Goal: Information Seeking & Learning: Learn about a topic

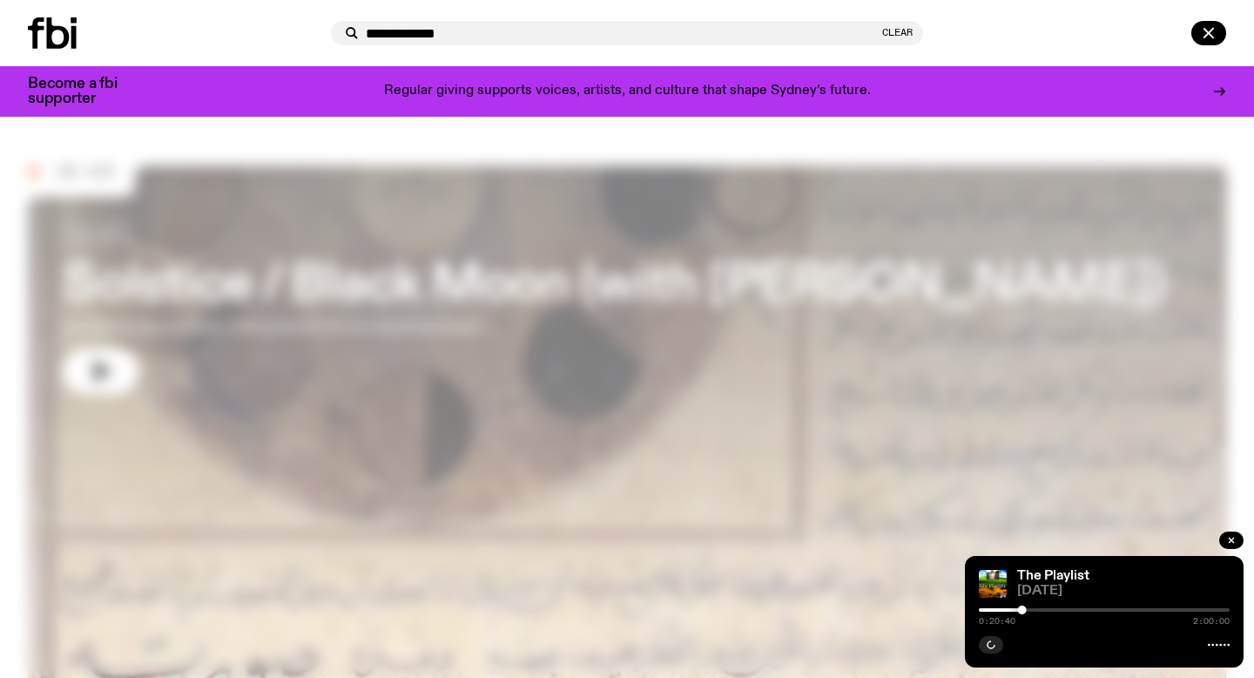
type input "**********"
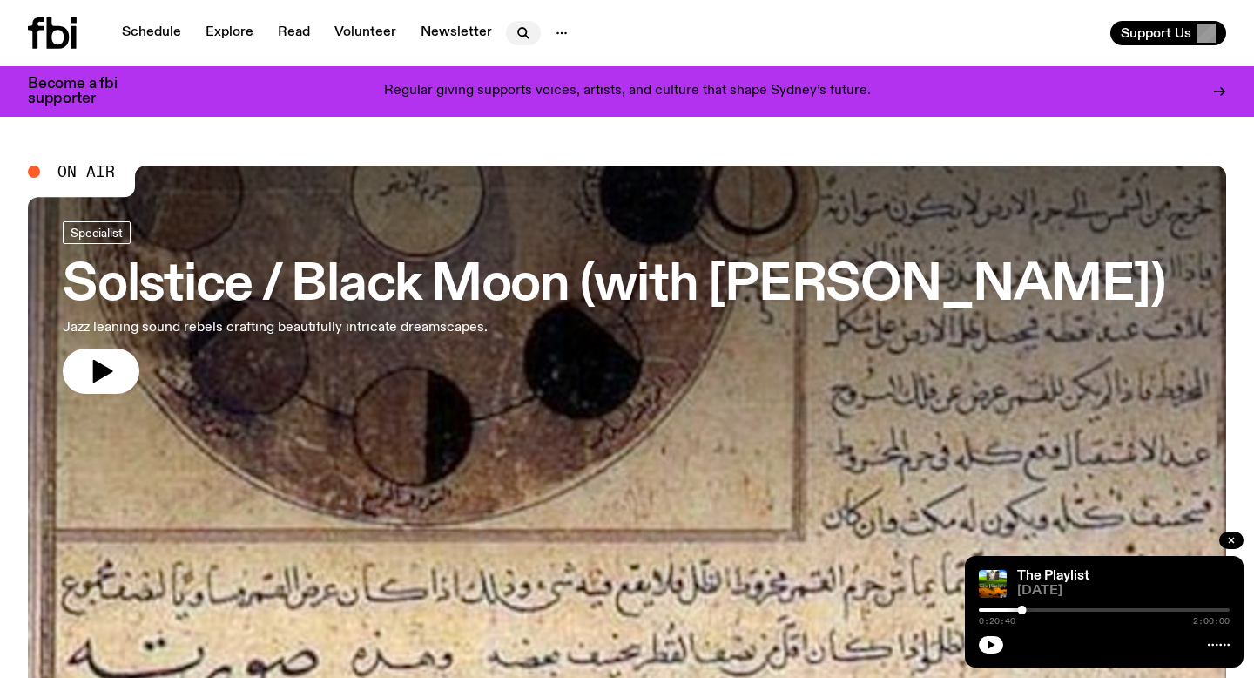
click at [516, 27] on icon "button" at bounding box center [523, 33] width 21 height 21
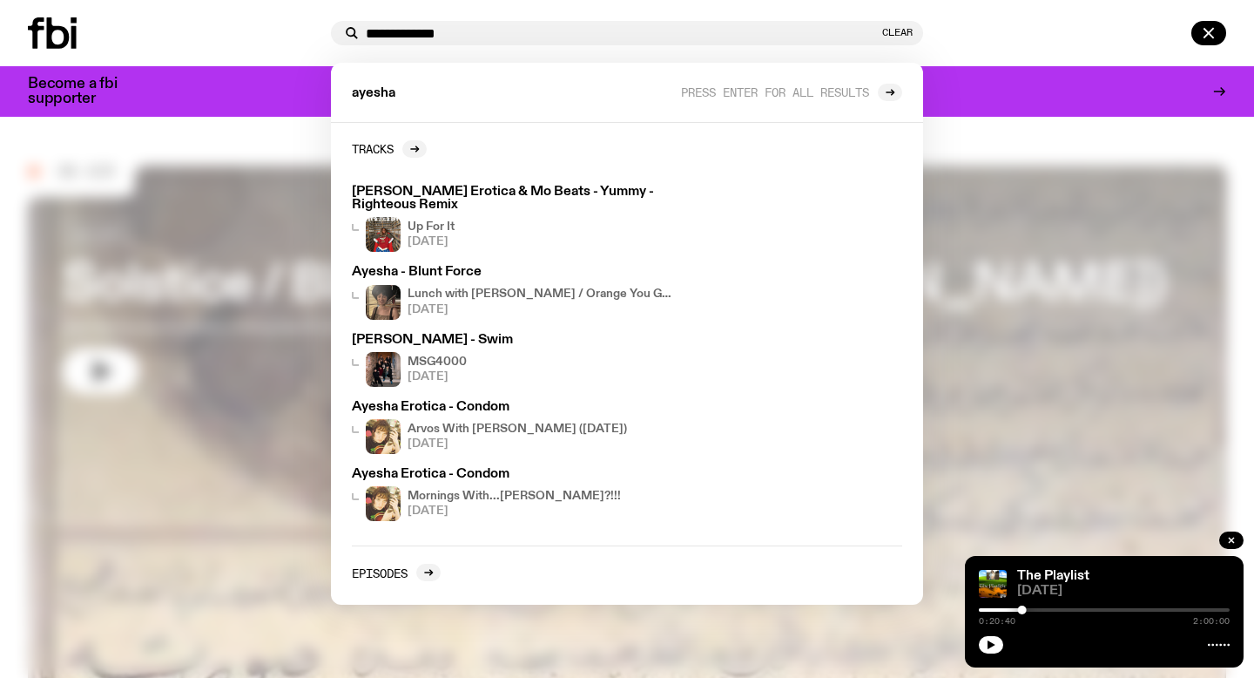
type input "**********"
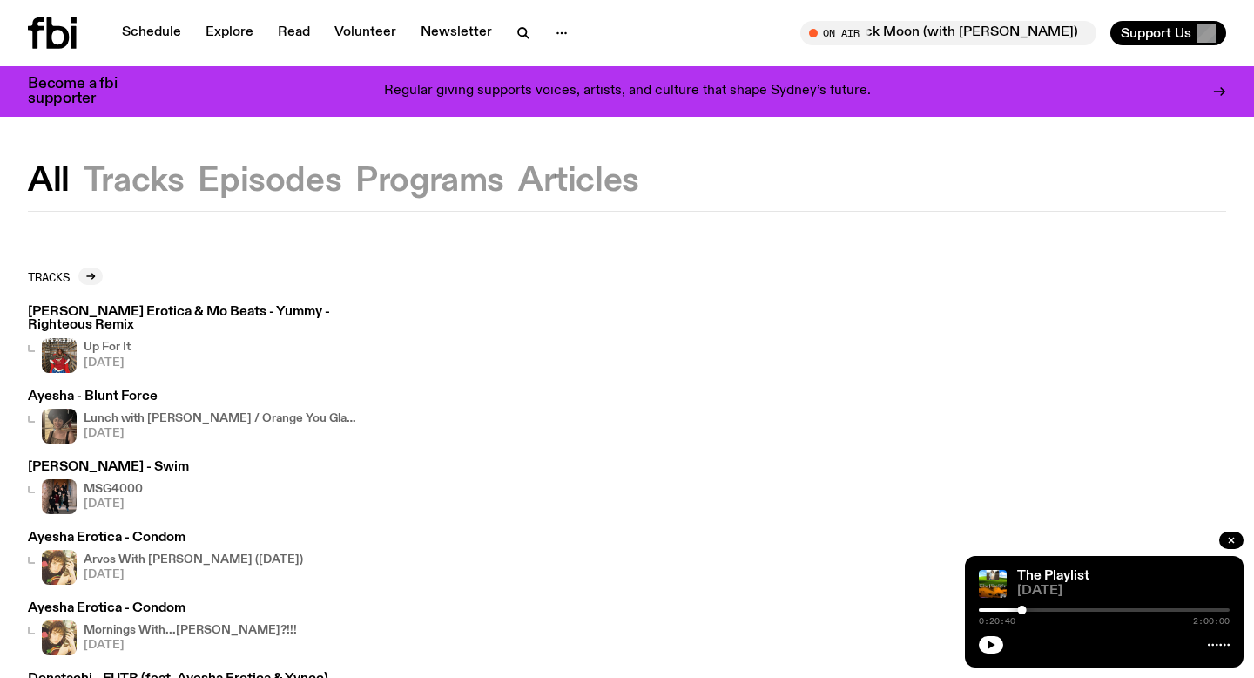
click at [355, 181] on button "Episodes" at bounding box center [429, 180] width 149 height 31
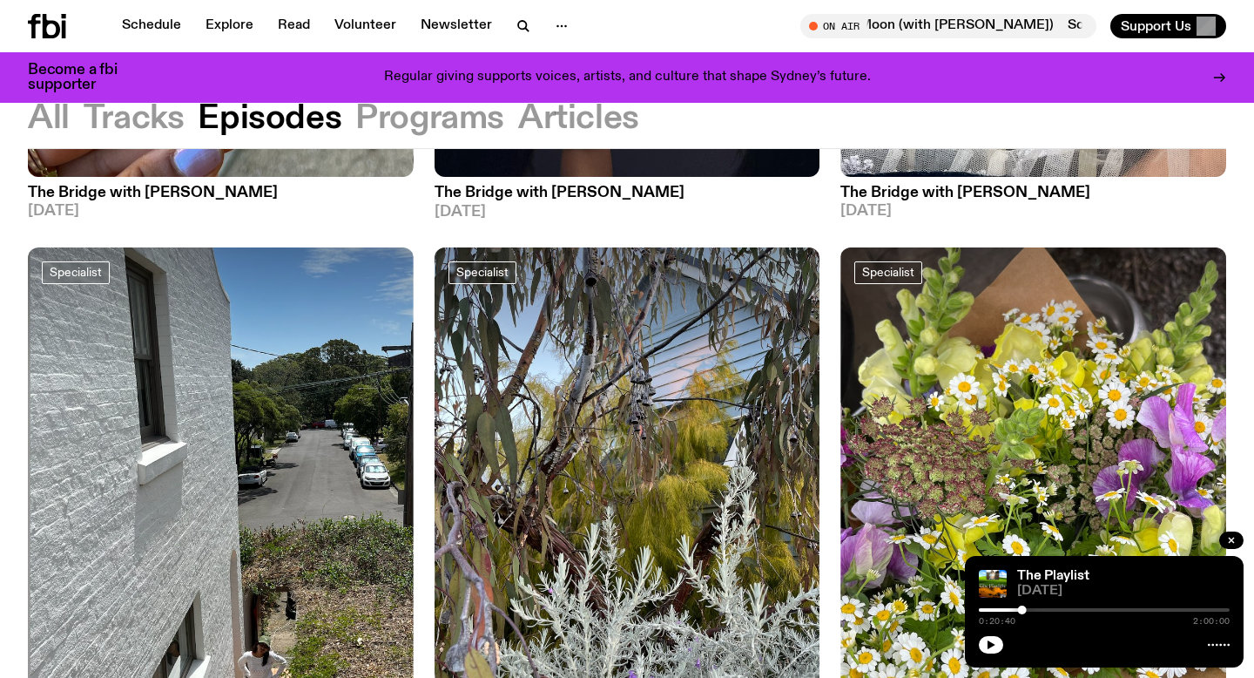
scroll to position [594, 0]
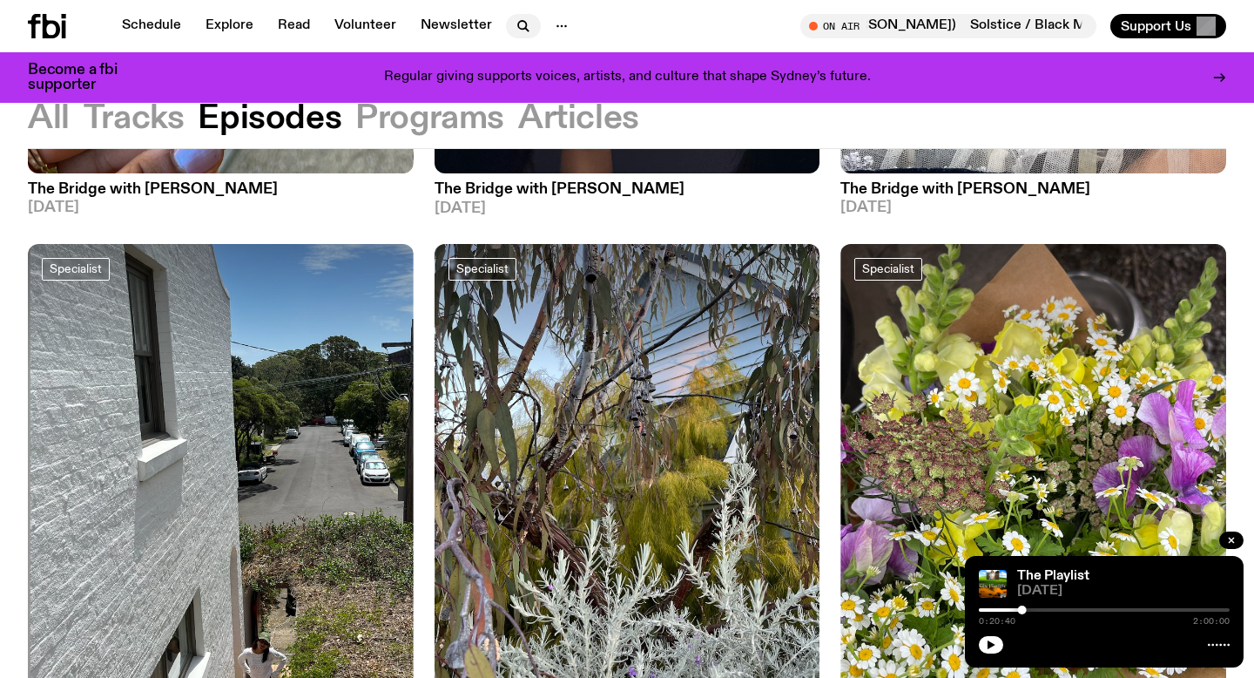
click at [523, 34] on icon "button" at bounding box center [523, 26] width 21 height 21
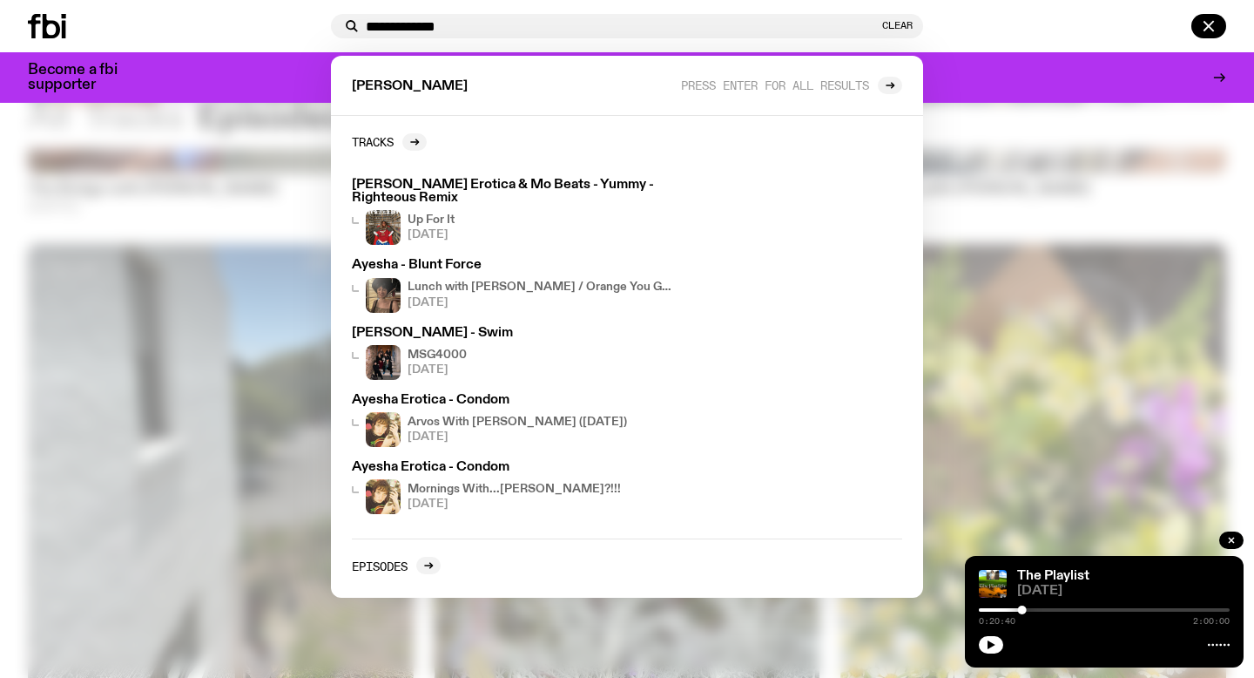
type input "**********"
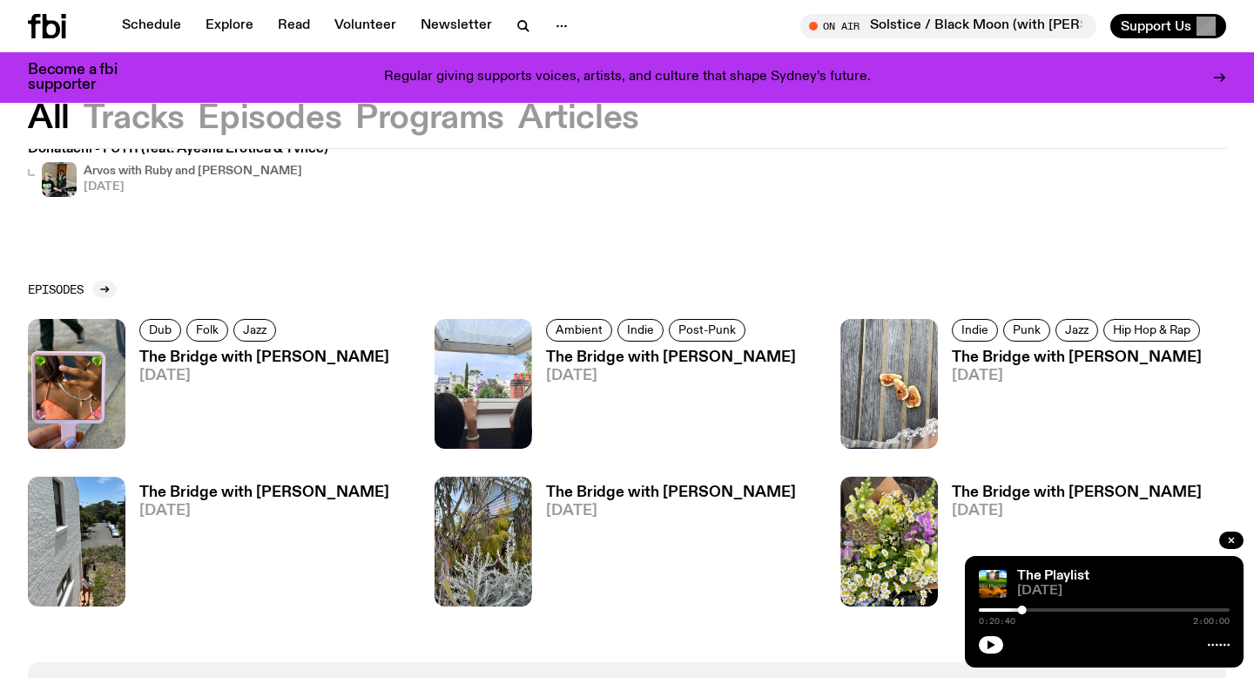
scroll to position [486, 0]
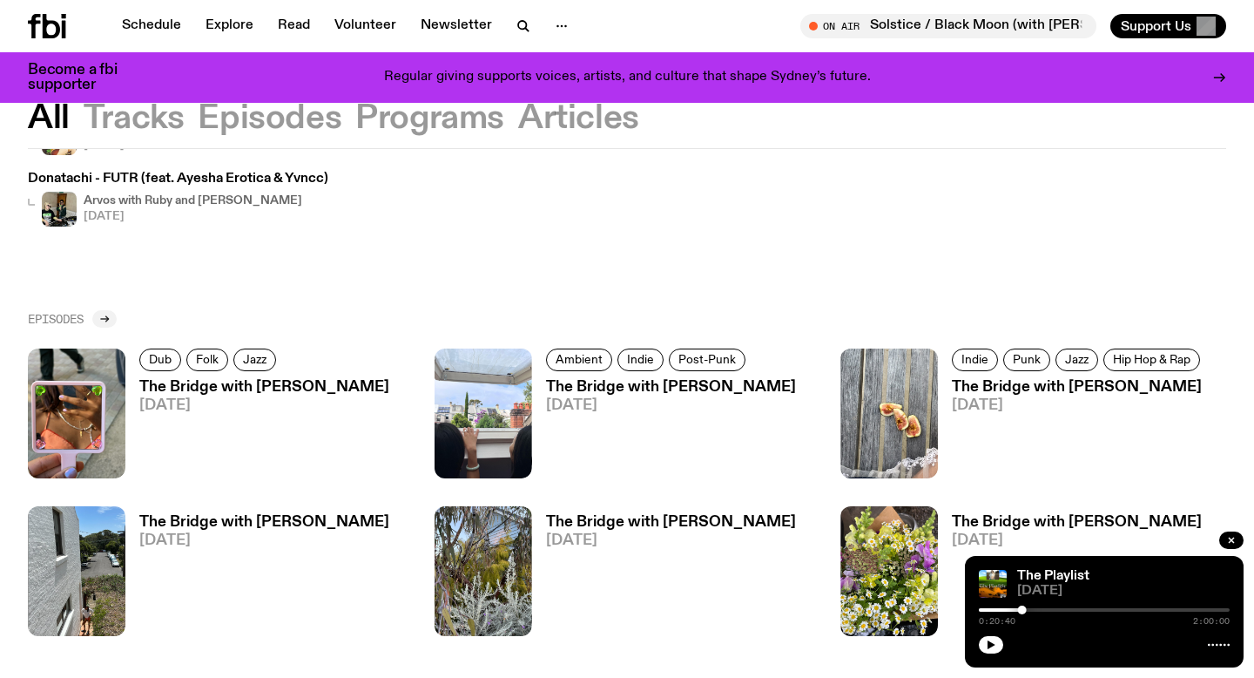
click at [103, 322] on icon at bounding box center [104, 318] width 10 height 10
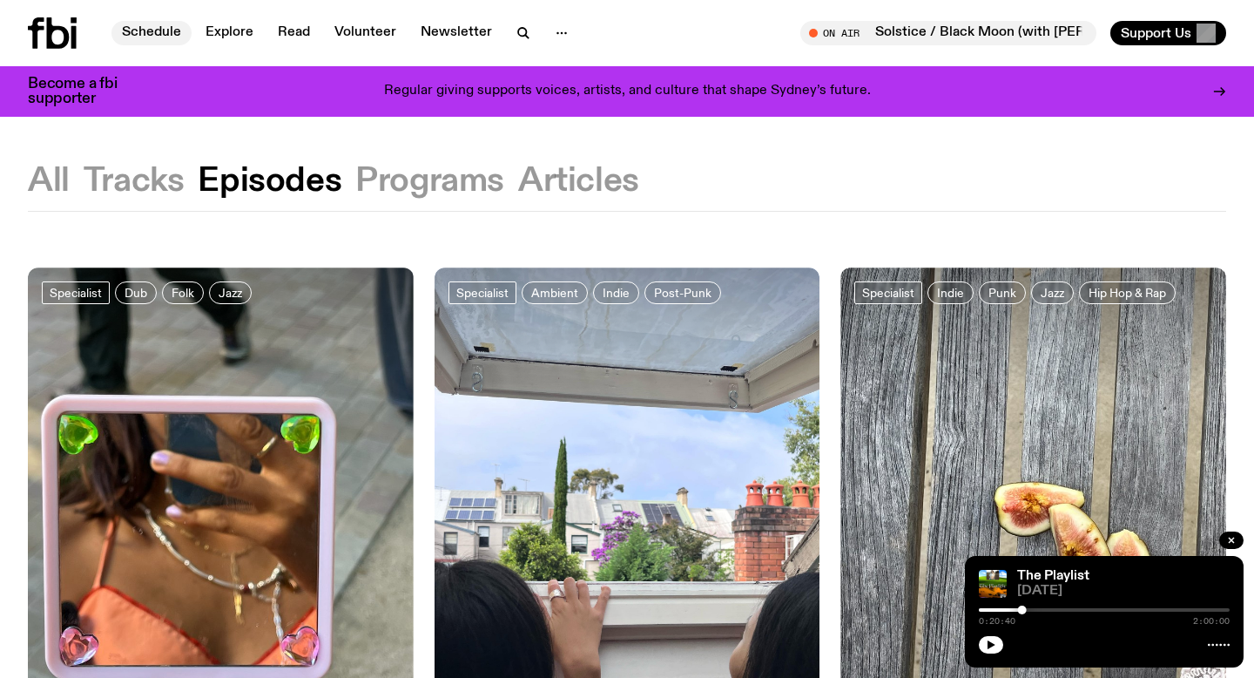
click at [130, 34] on link "Schedule" at bounding box center [151, 33] width 80 height 24
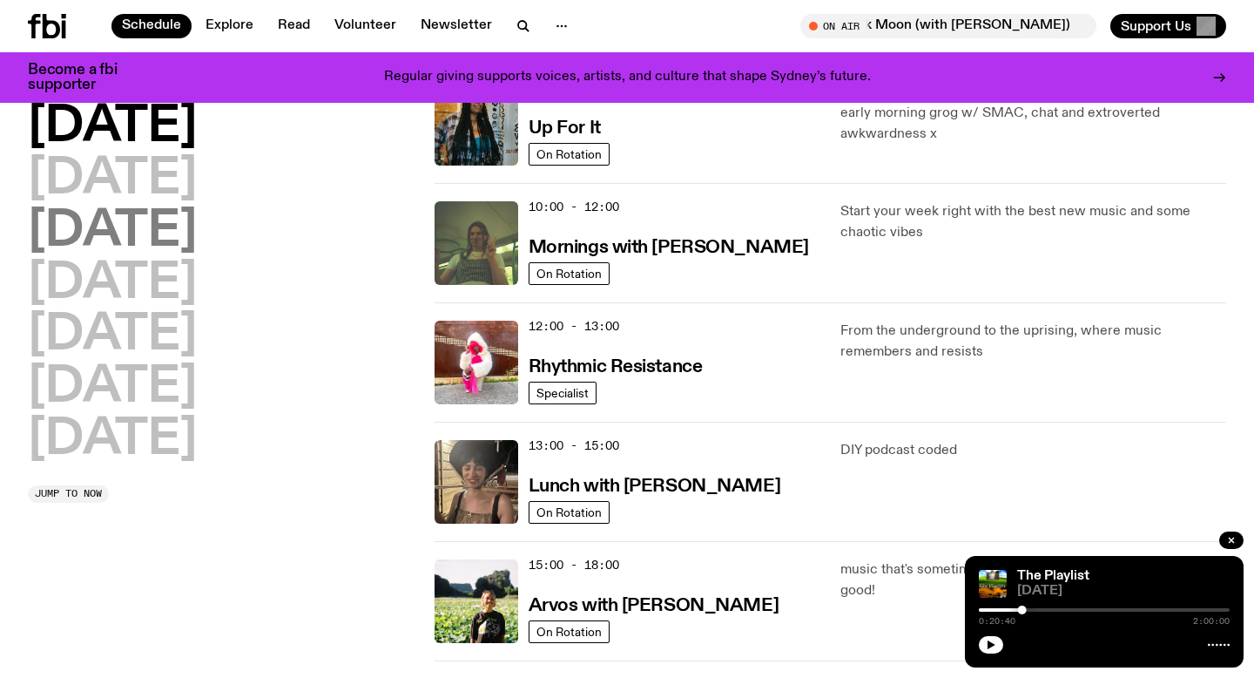
scroll to position [206, 0]
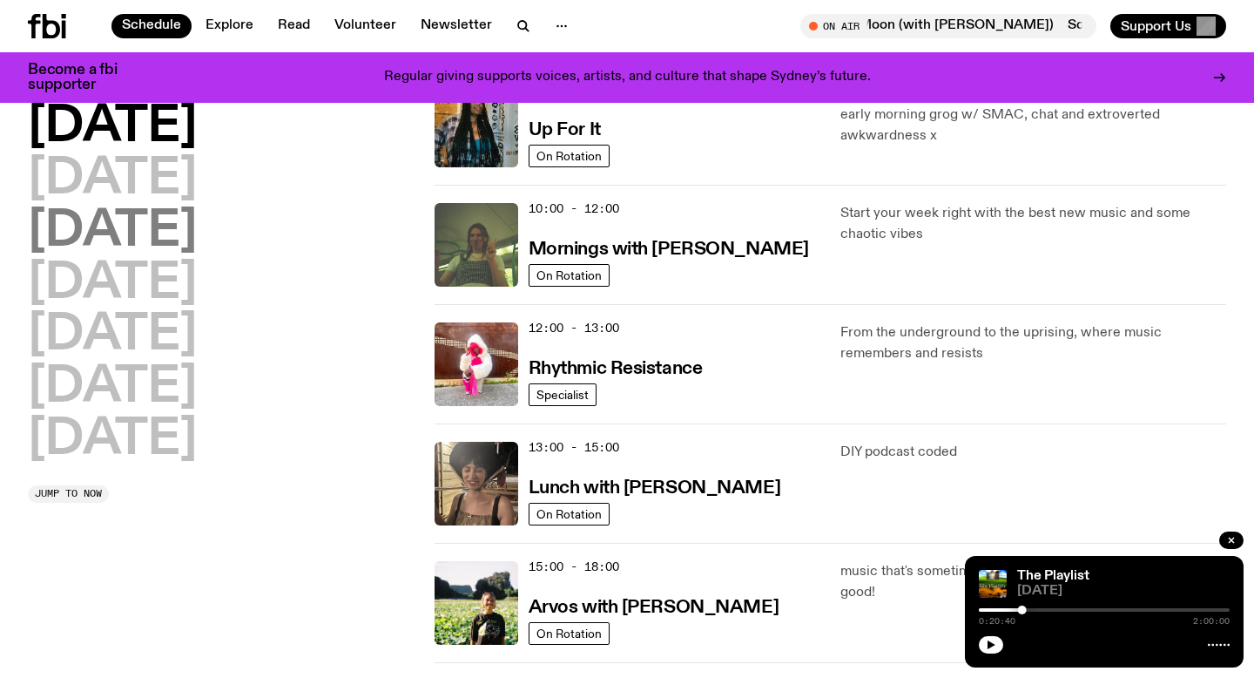
click at [164, 207] on h2 "[DATE]" at bounding box center [112, 231] width 169 height 49
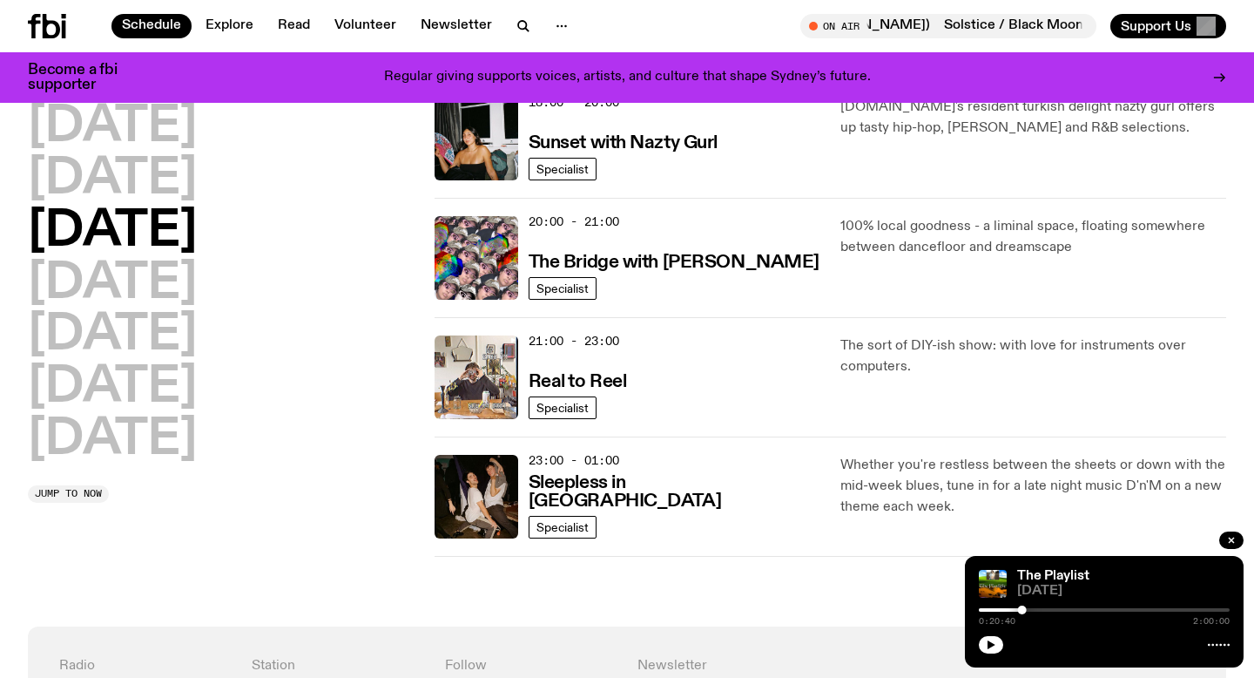
scroll to position [790, 0]
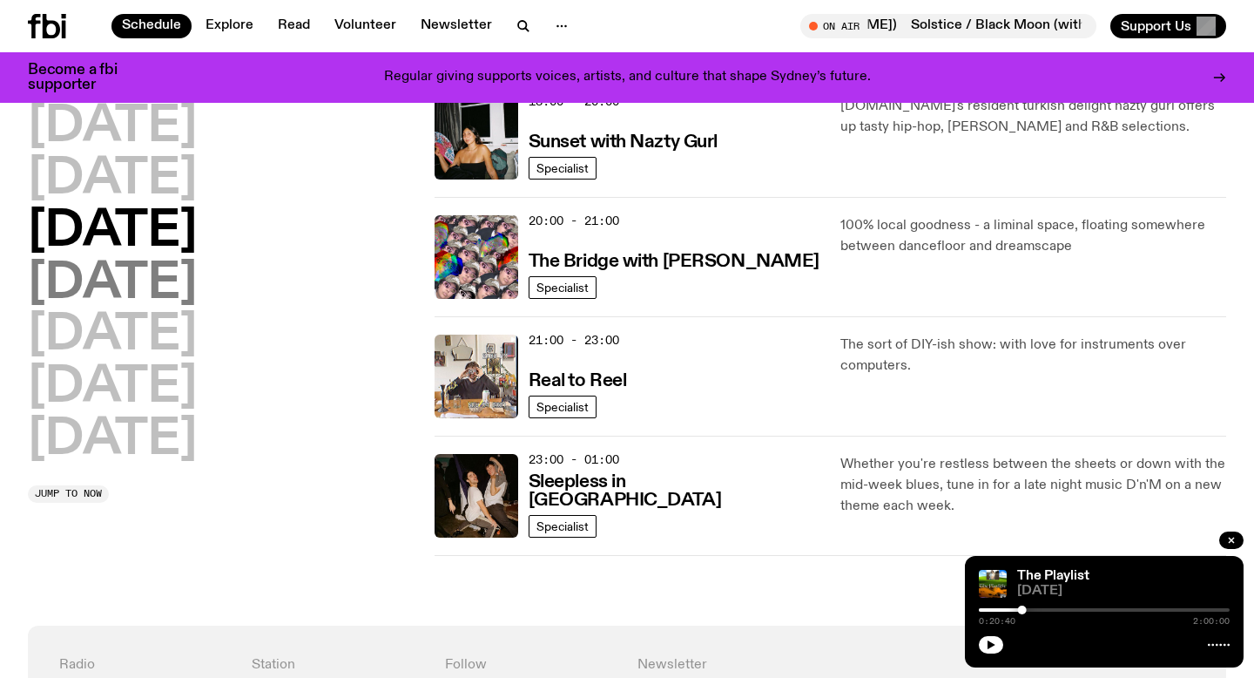
click at [164, 298] on h2 "[DATE]" at bounding box center [112, 284] width 169 height 49
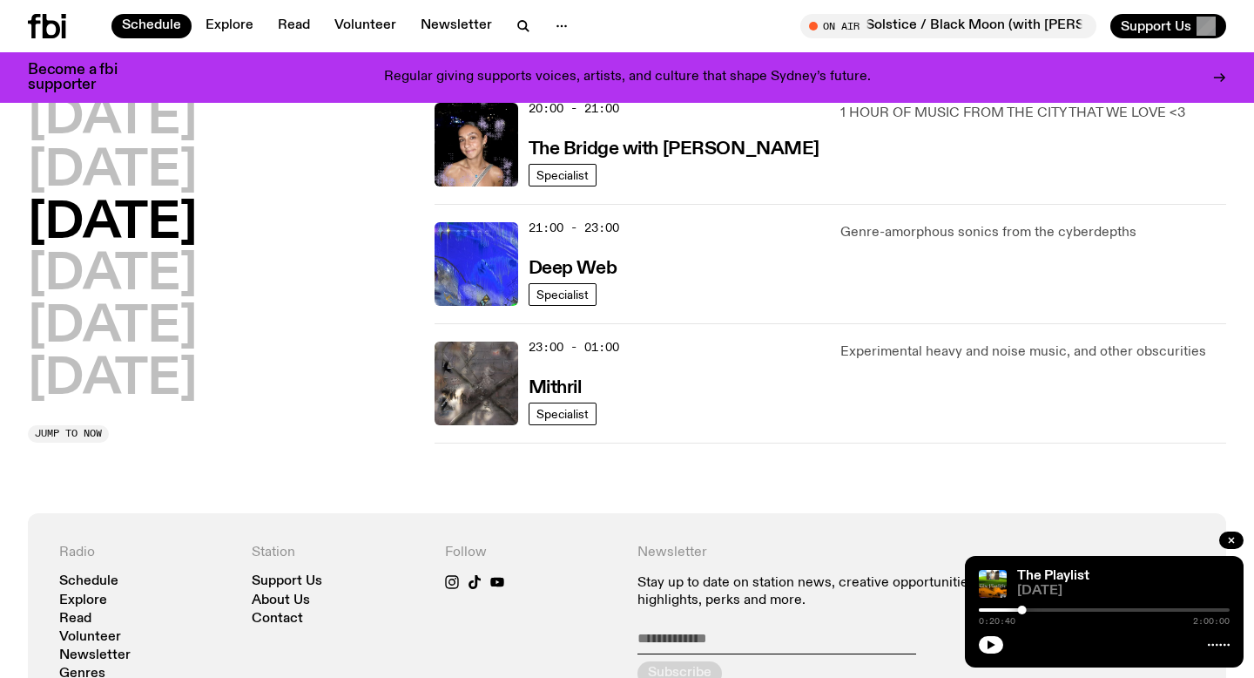
scroll to position [915, 0]
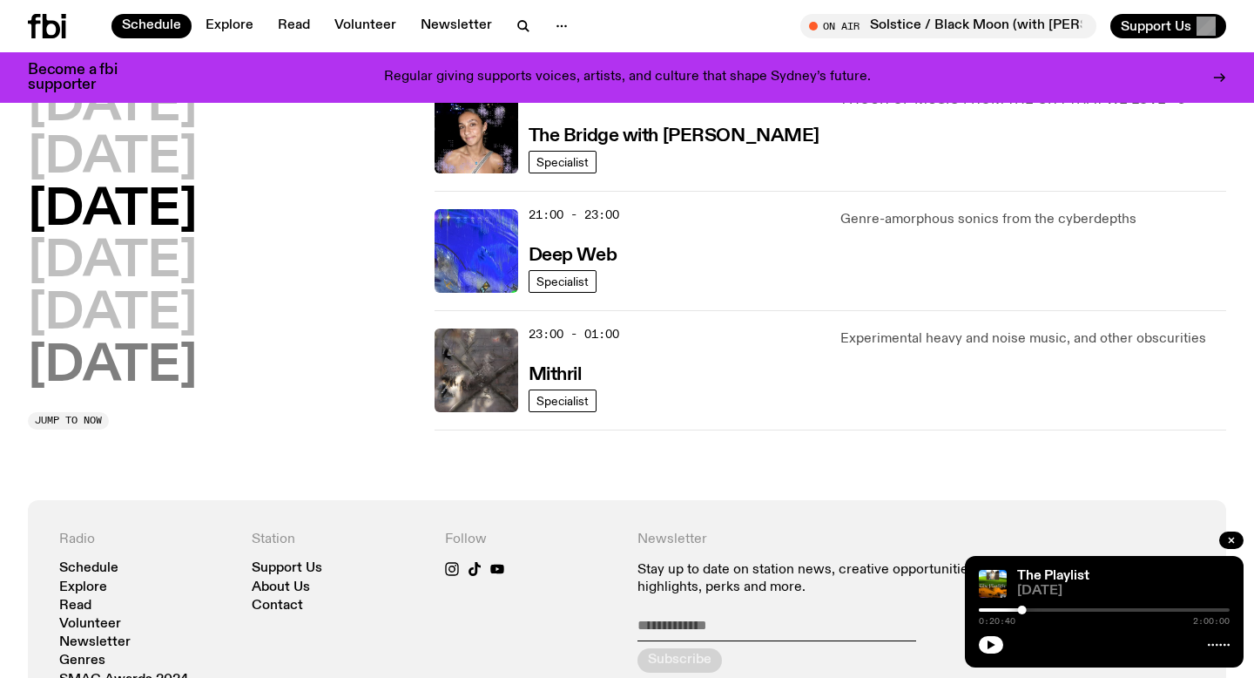
click at [168, 268] on h2 "[DATE]" at bounding box center [112, 263] width 169 height 49
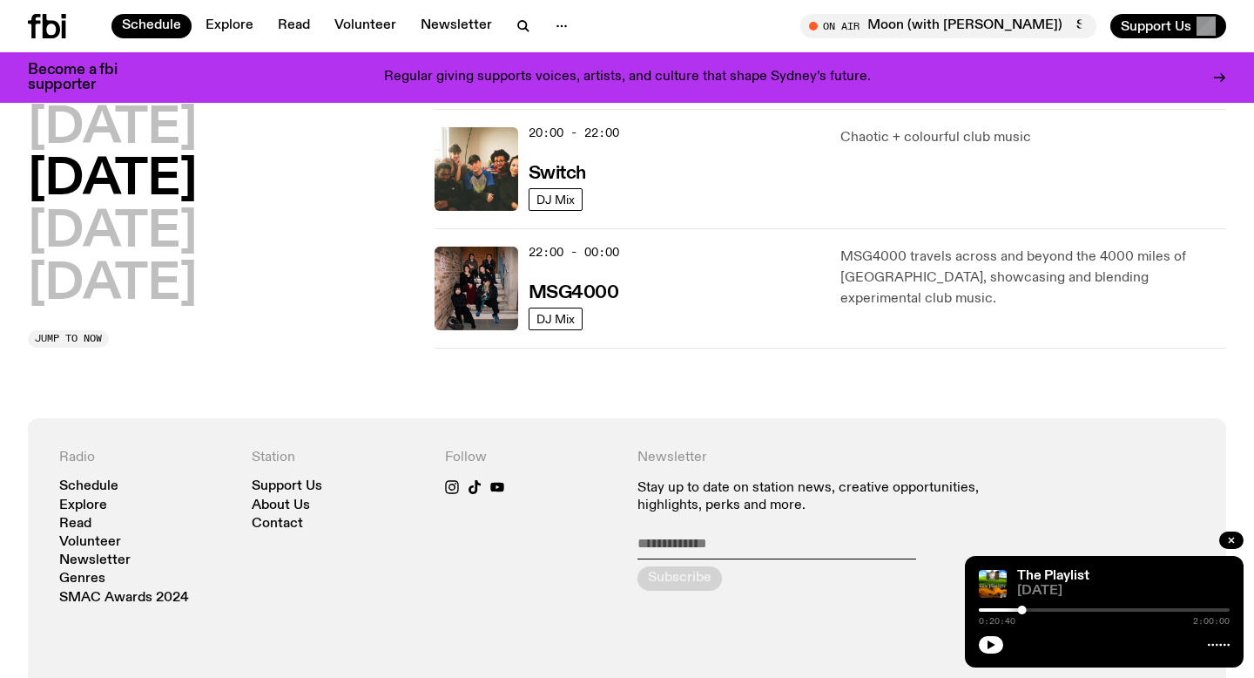
scroll to position [882, 0]
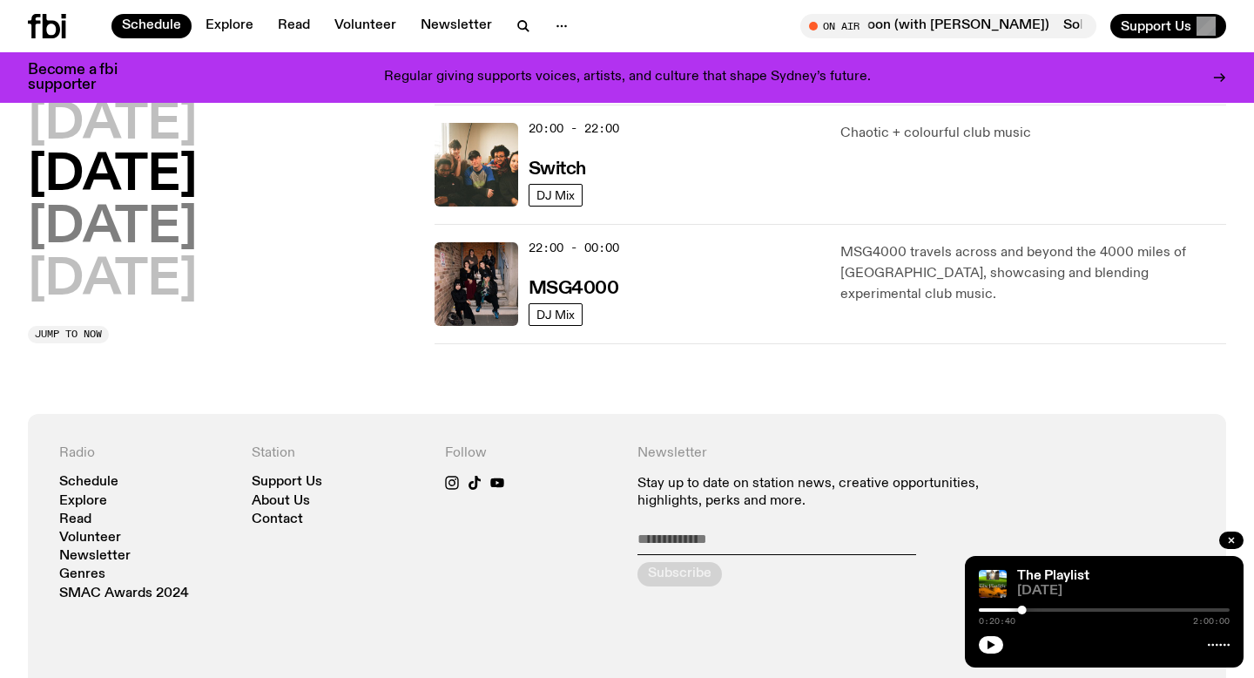
click at [83, 233] on h2 "[DATE]" at bounding box center [112, 228] width 169 height 49
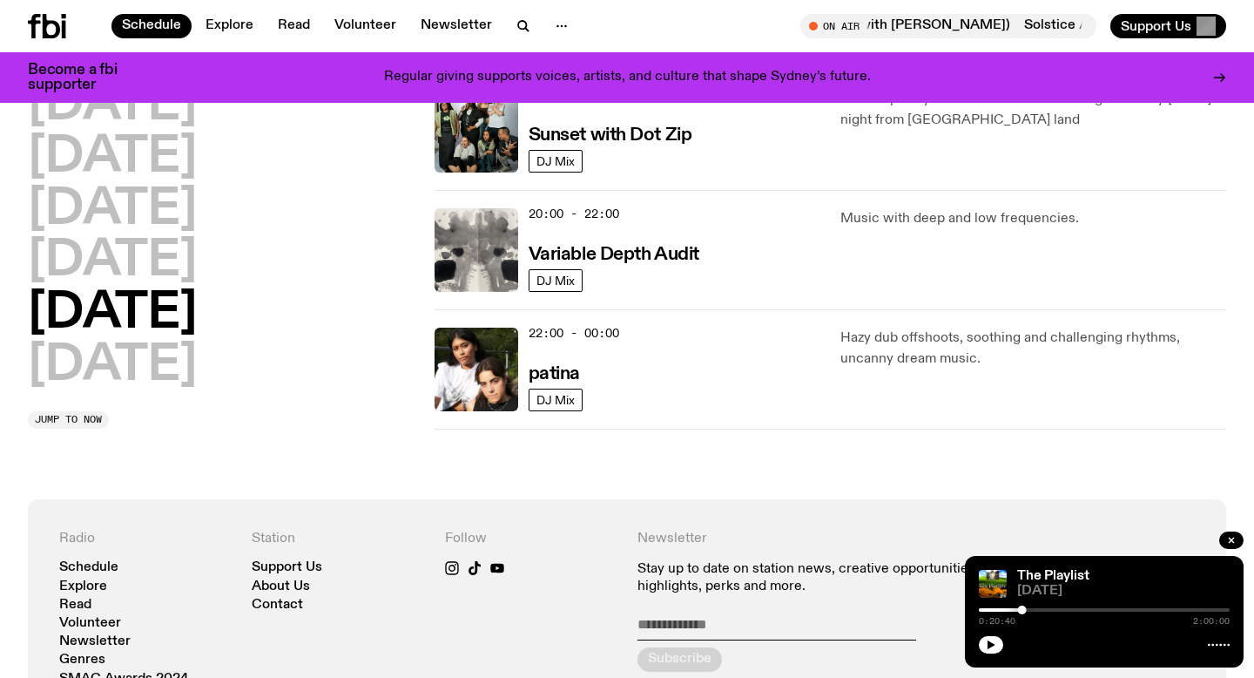
scroll to position [1156, 0]
click at [129, 364] on h2 "[DATE]" at bounding box center [112, 364] width 169 height 49
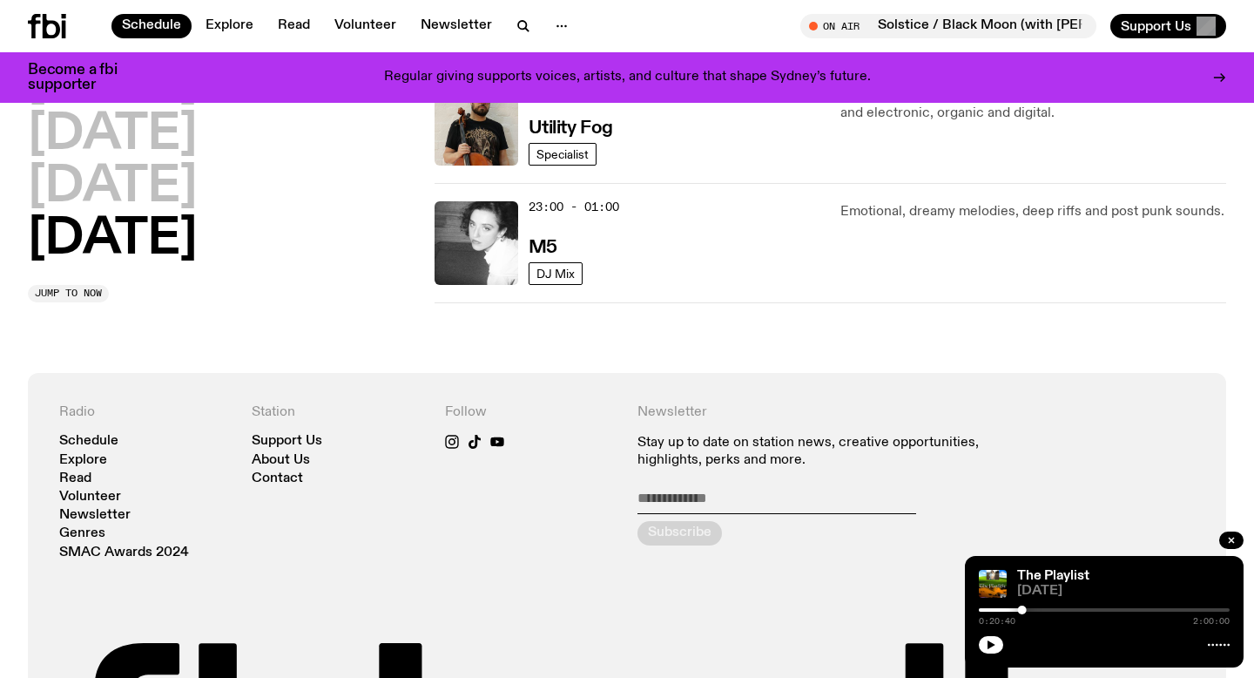
scroll to position [1416, 0]
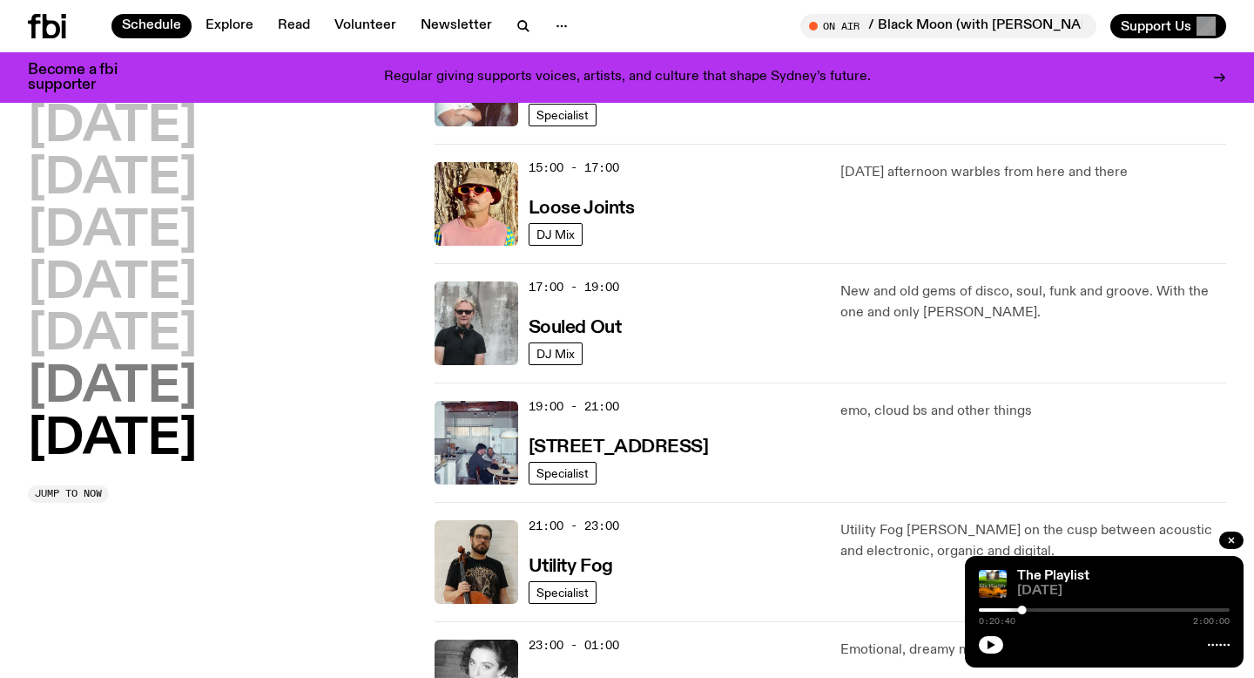
click at [162, 391] on h2 "[DATE]" at bounding box center [112, 387] width 169 height 49
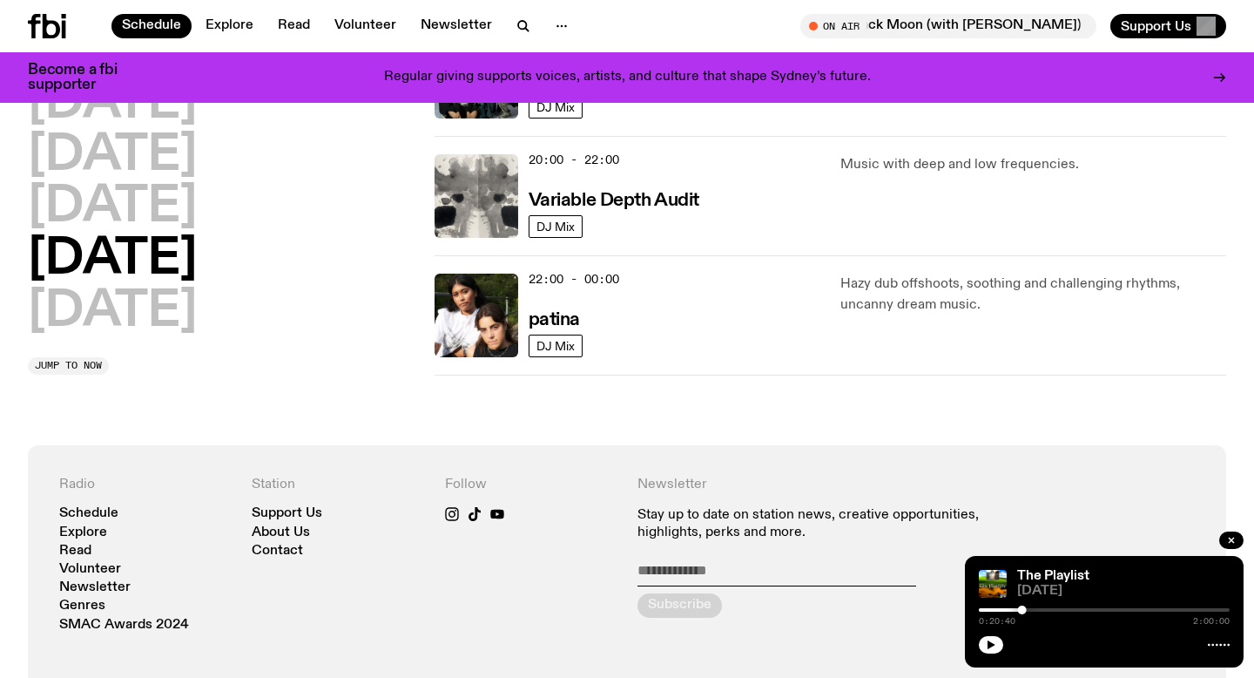
scroll to position [1207, 0]
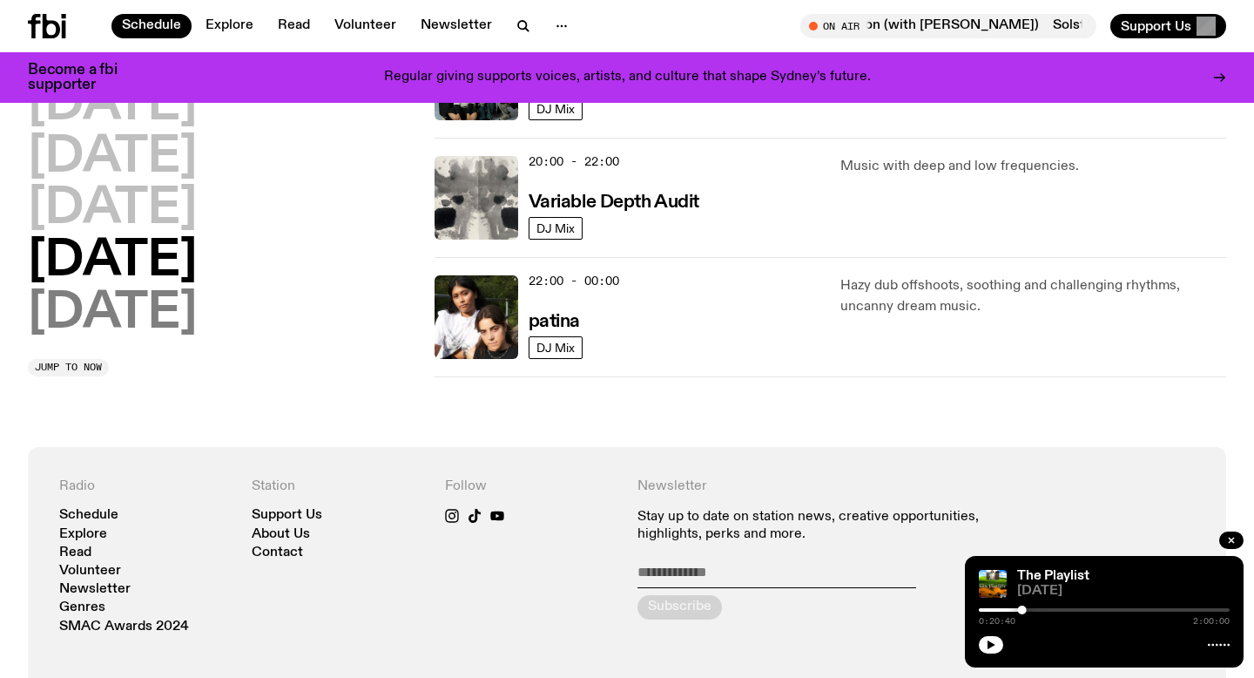
click at [108, 313] on h2 "[DATE]" at bounding box center [112, 313] width 169 height 49
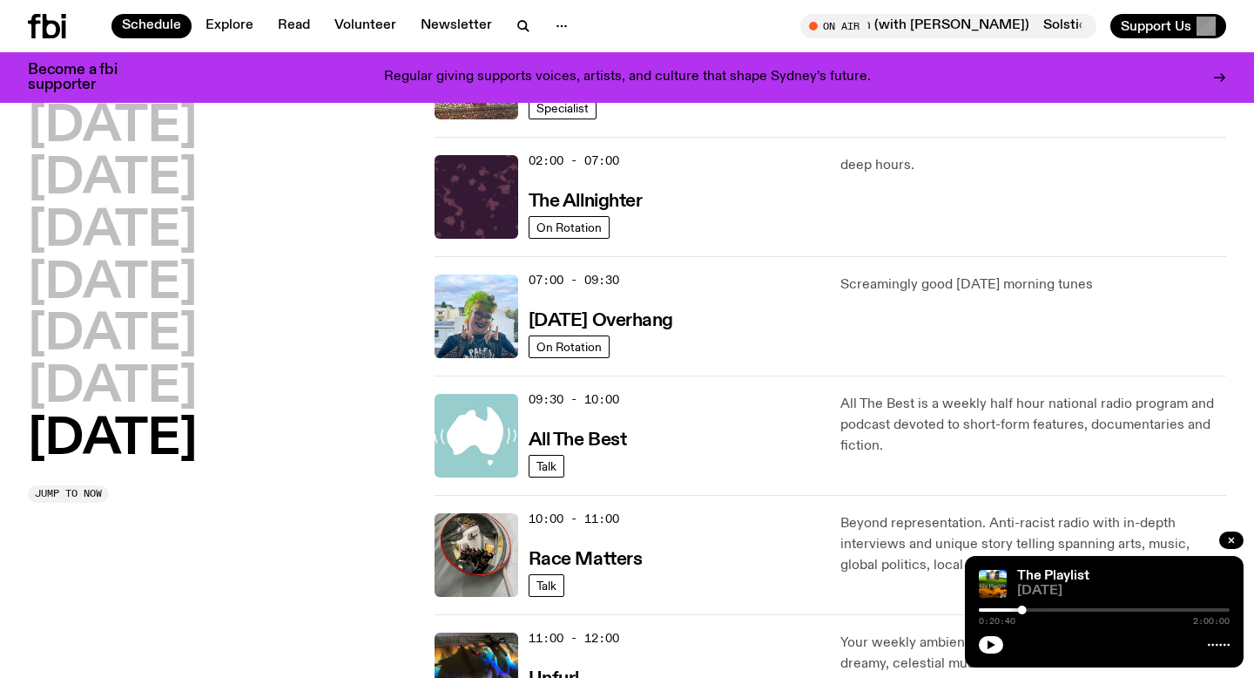
scroll to position [50, 0]
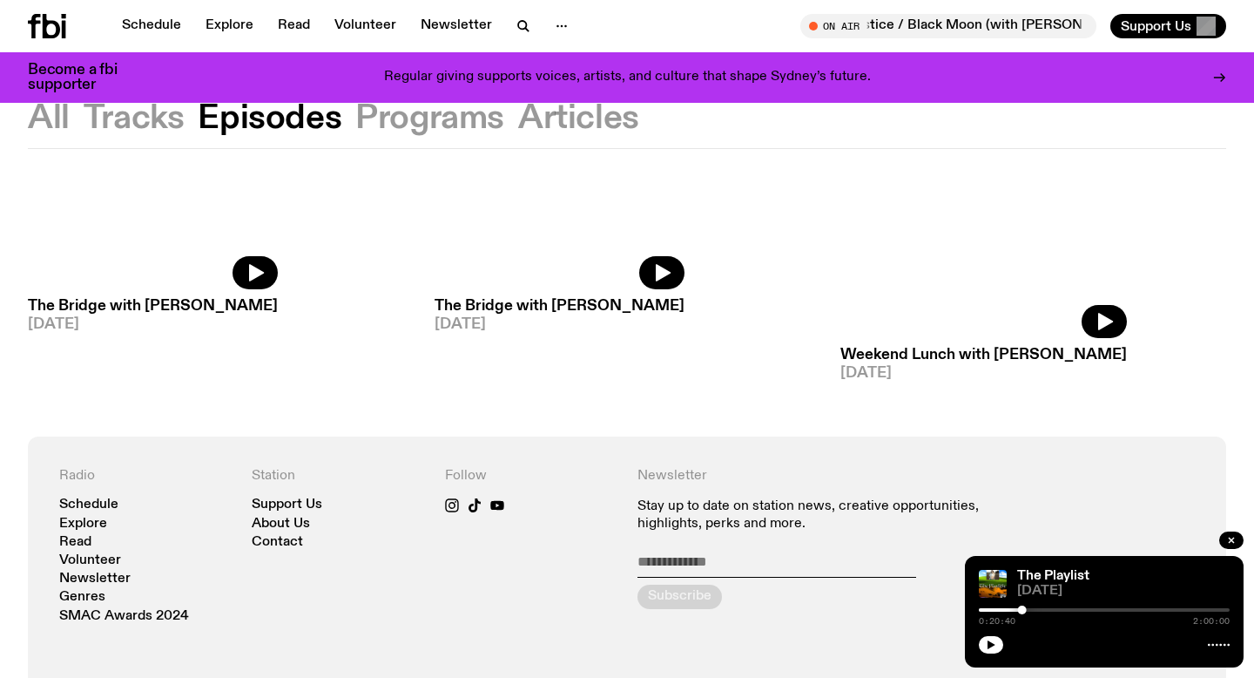
scroll to position [2052, 0]
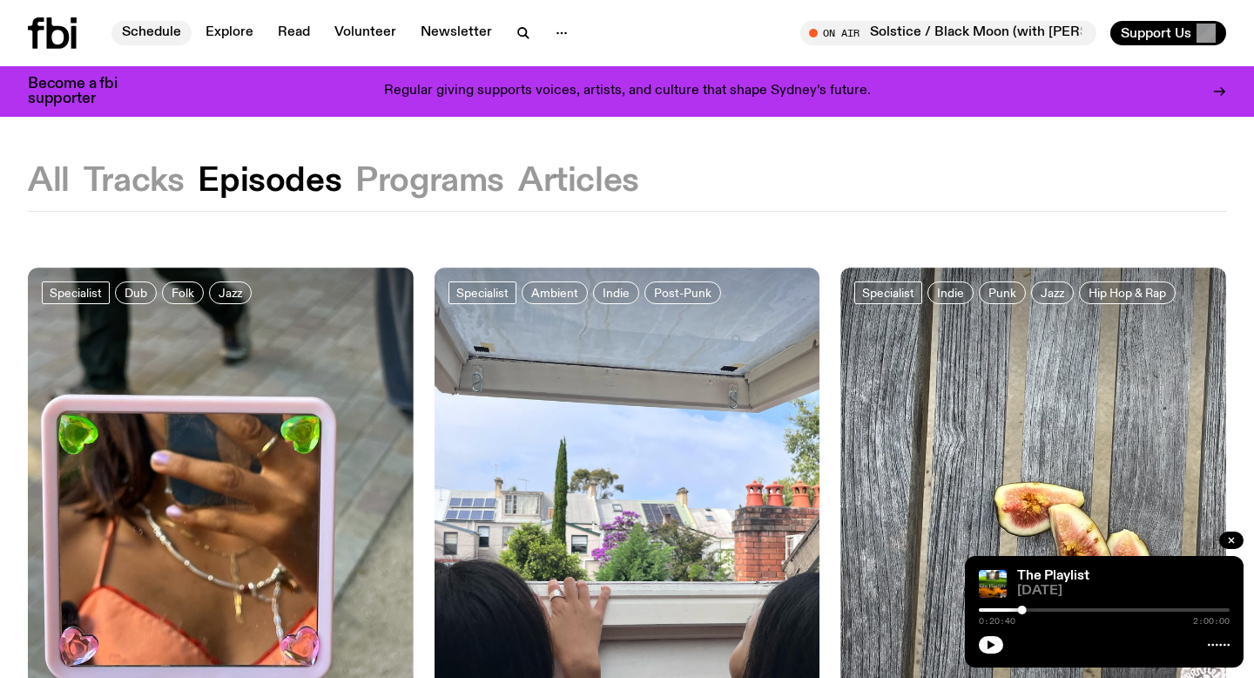
click at [143, 42] on link "Schedule" at bounding box center [151, 33] width 80 height 24
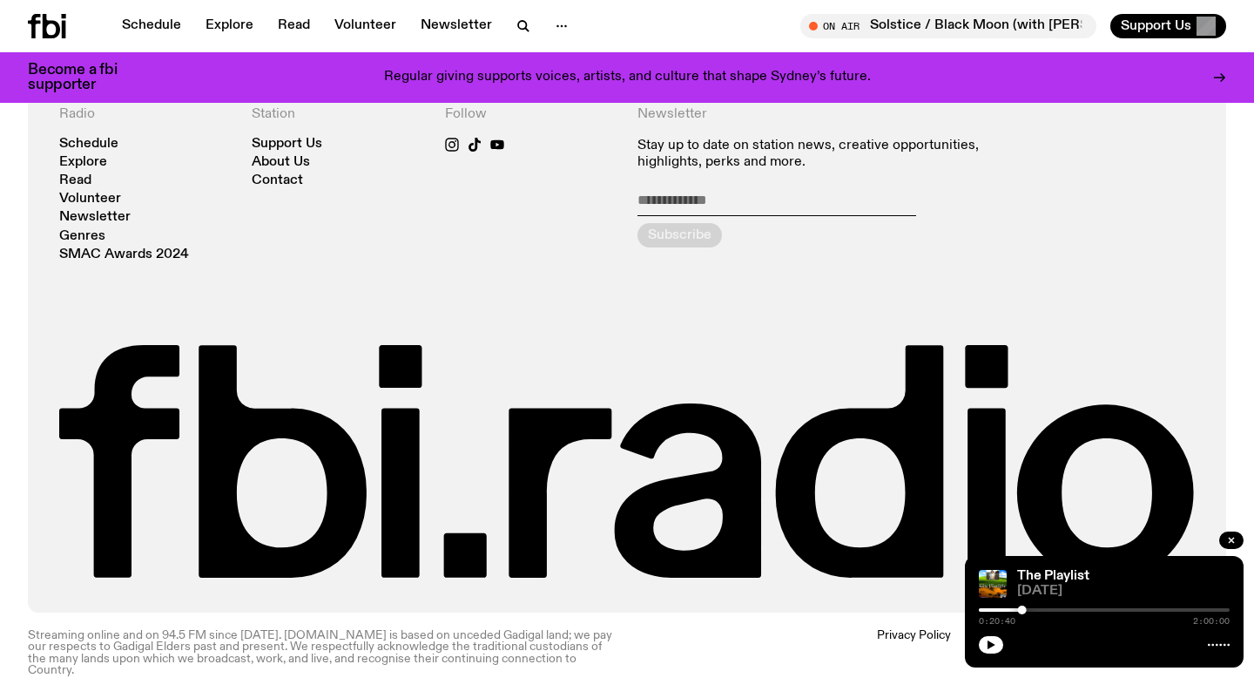
scroll to position [3691, 0]
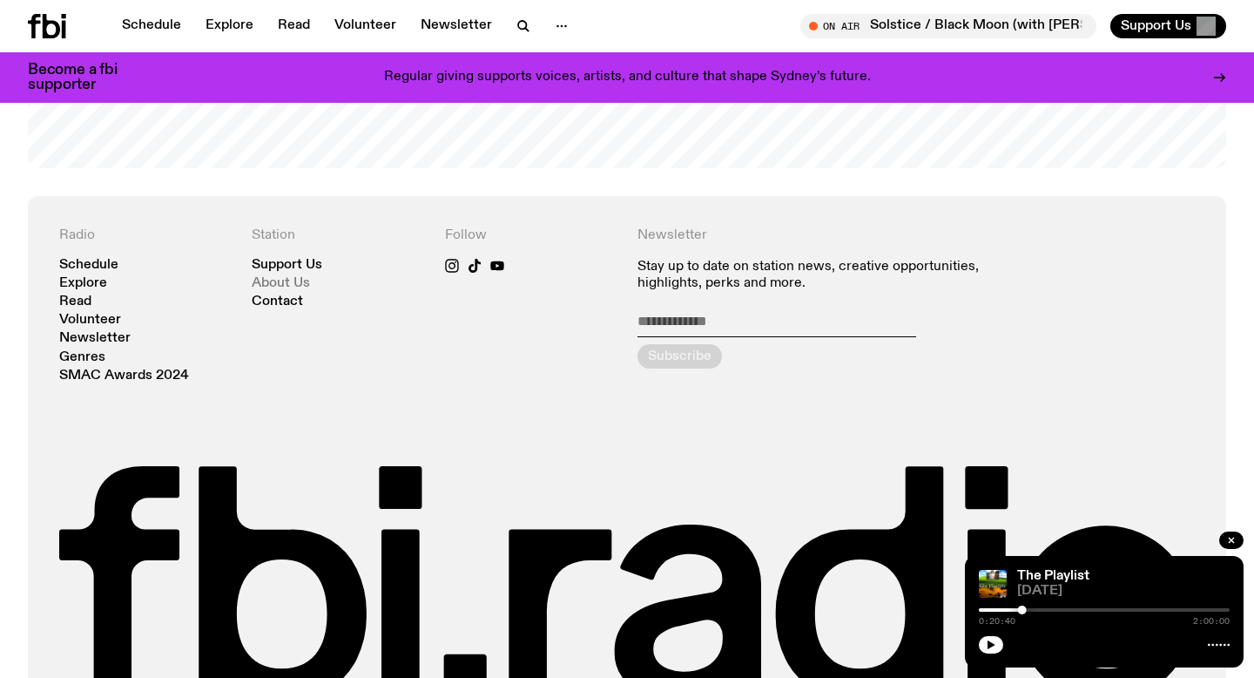
click at [279, 277] on link "About Us" at bounding box center [281, 283] width 58 height 13
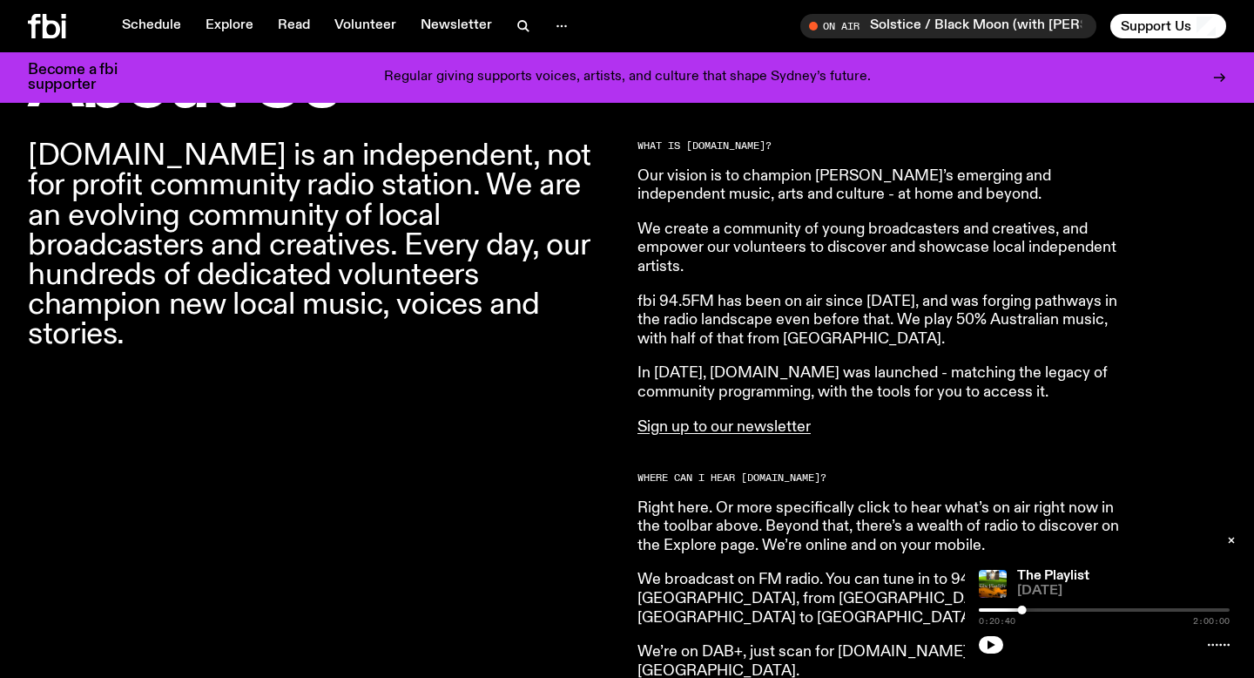
scroll to position [529, 0]
